Goal: Transaction & Acquisition: Purchase product/service

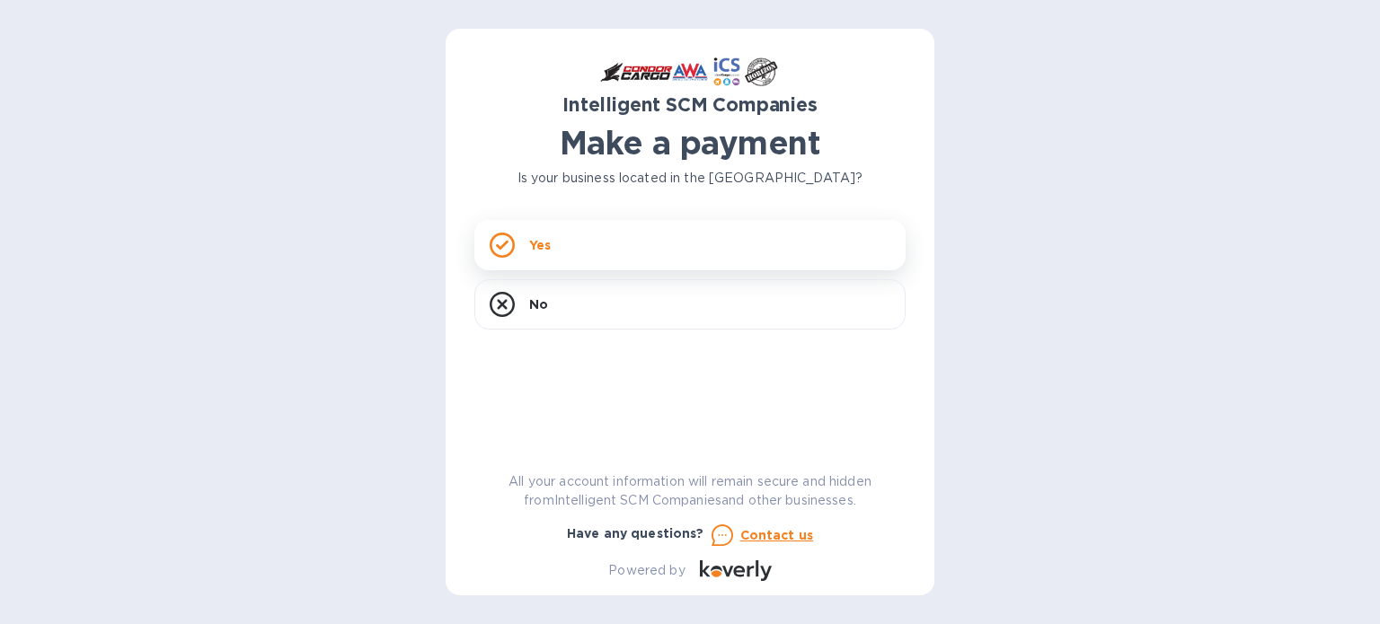
click at [607, 229] on div "Yes" at bounding box center [689, 245] width 431 height 50
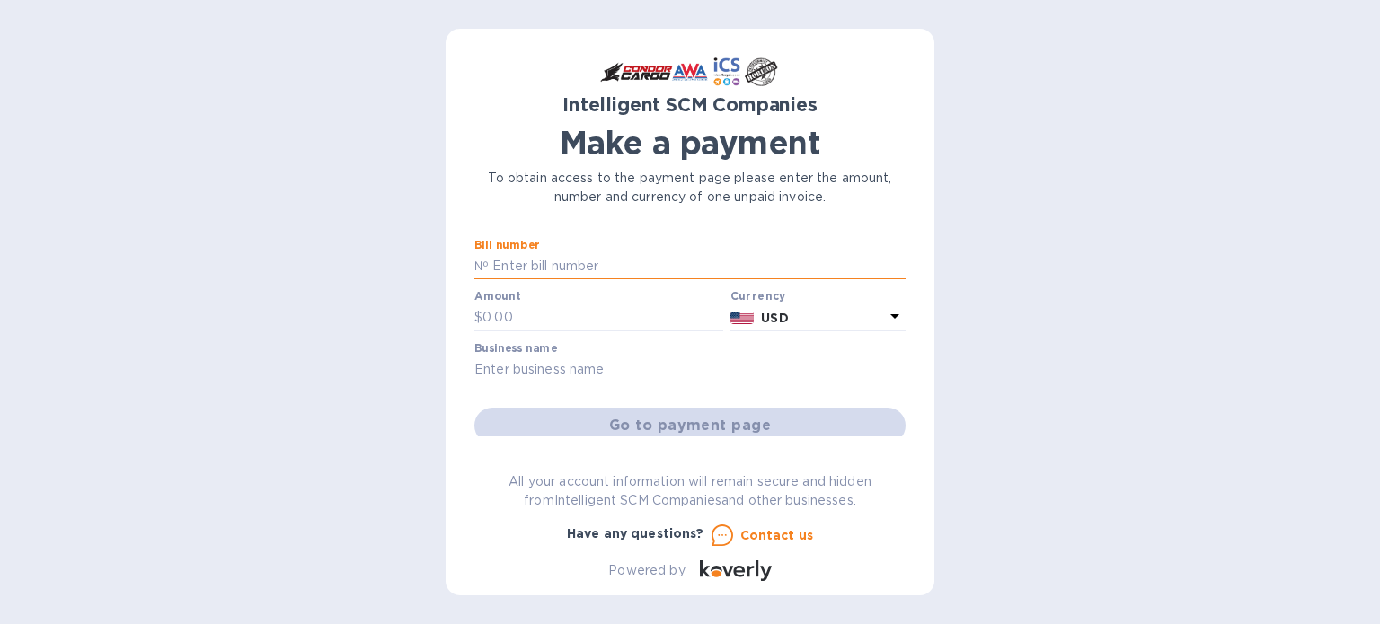
paste input "S00523403"
type input "S00523403"
click at [336, 263] on div "Intelligent SCM Companies Make a payment To obtain access to the payment page p…" at bounding box center [690, 312] width 1380 height 624
click at [503, 322] on input "text" at bounding box center [602, 318] width 241 height 27
type input "250.45"
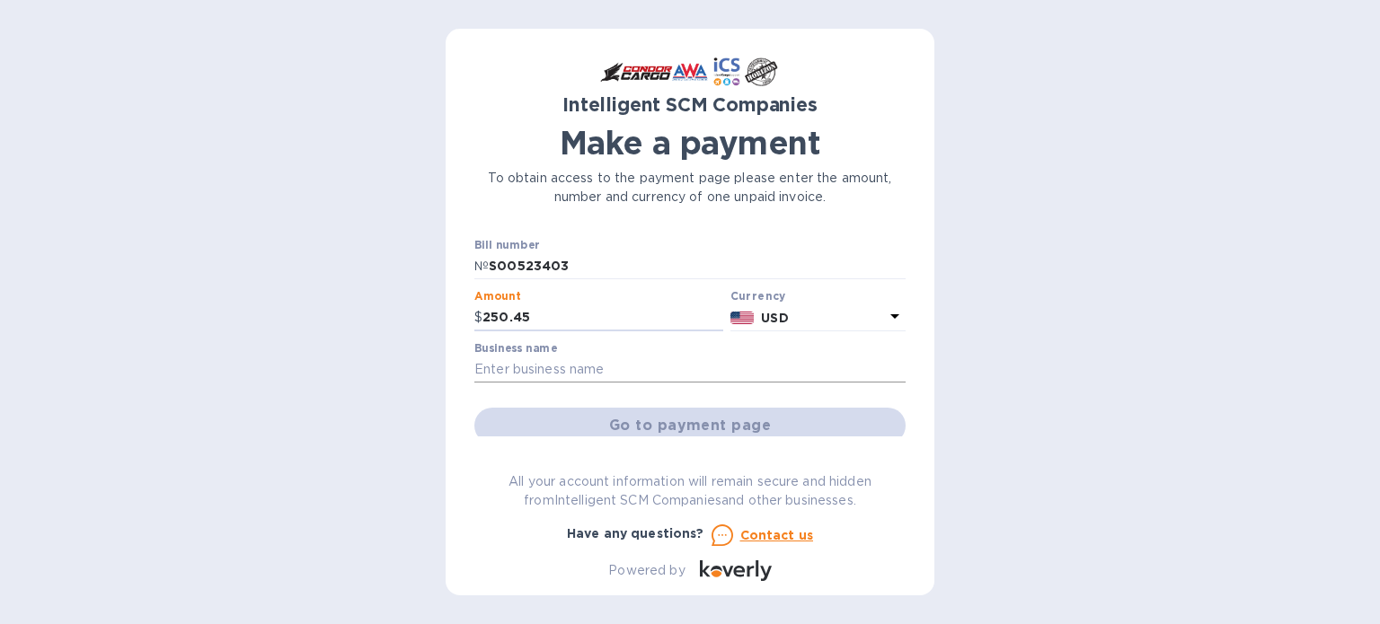
click at [554, 373] on input "text" at bounding box center [689, 370] width 431 height 27
type input "[PERSON_NAME] International Medical"
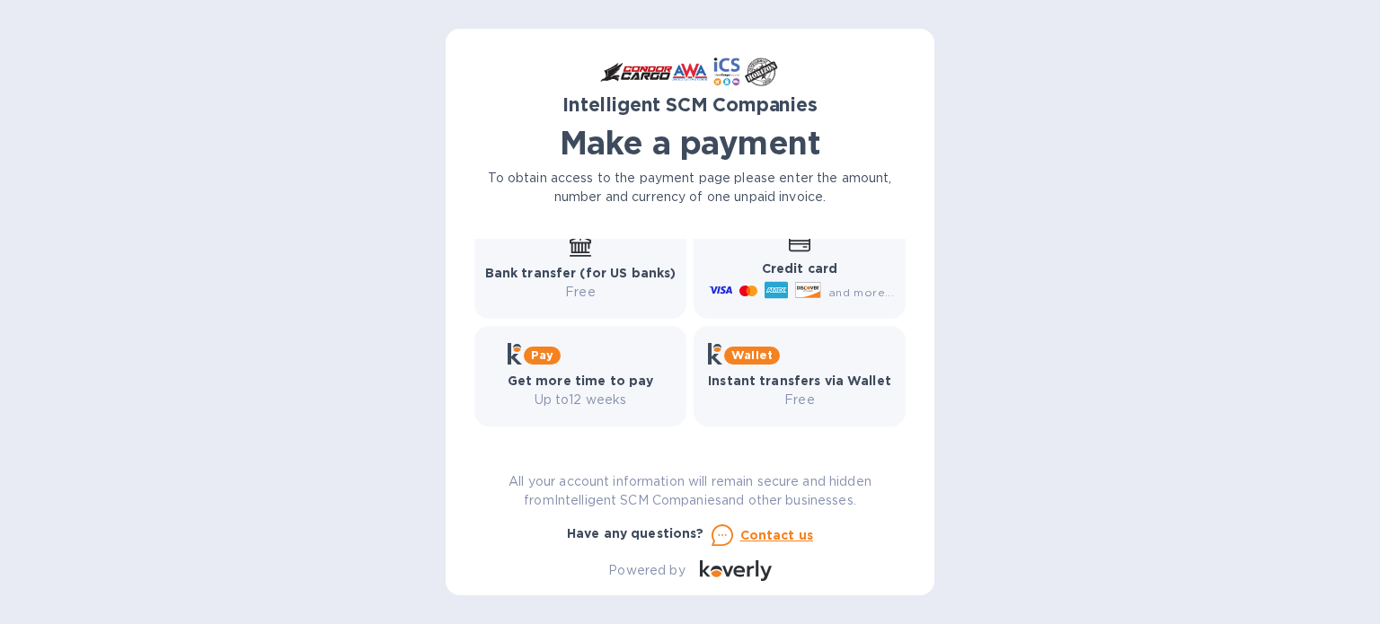
scroll to position [101, 0]
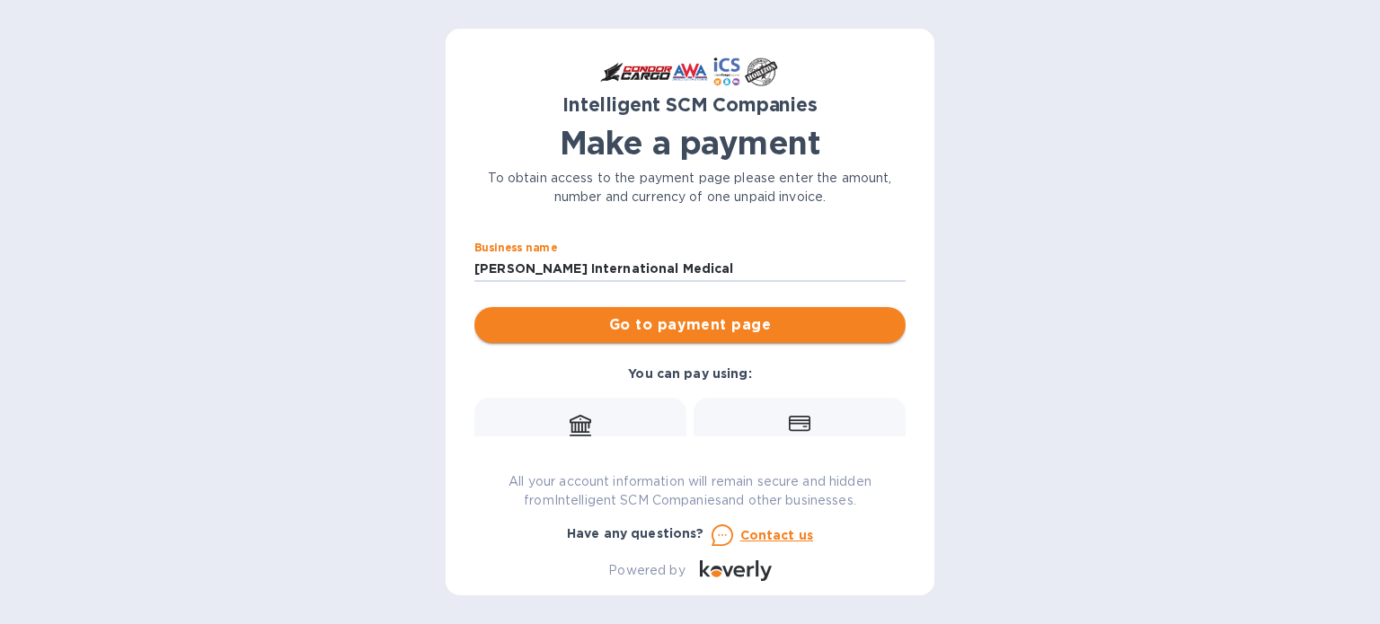
click at [736, 320] on span "Go to payment page" at bounding box center [690, 325] width 402 height 22
